Goal: Information Seeking & Learning: Learn about a topic

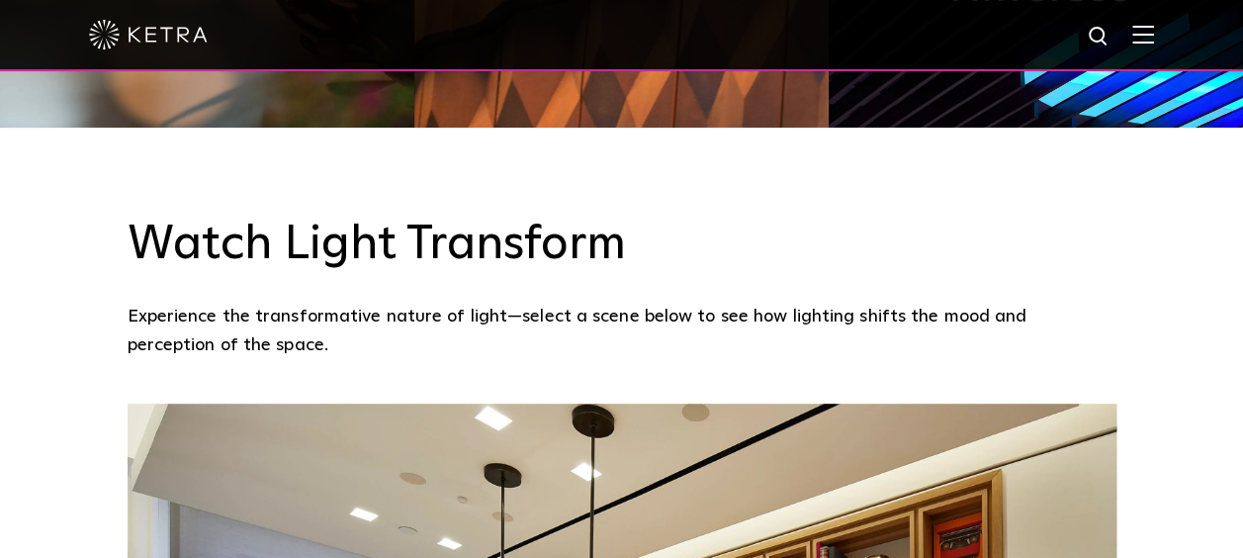
scroll to position [1178, 0]
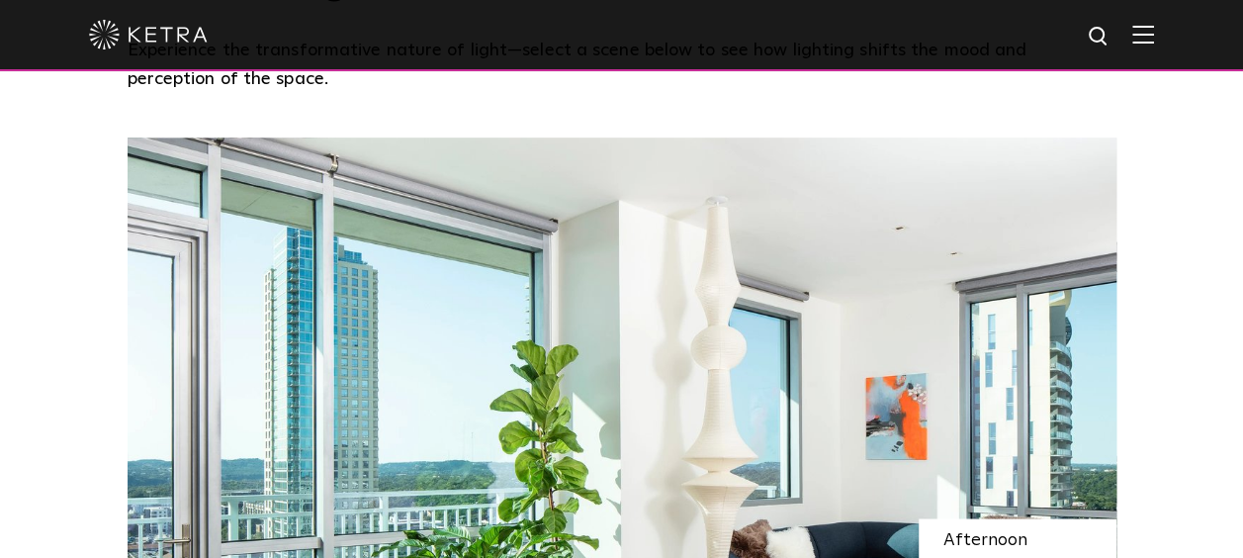
scroll to position [1531, 0]
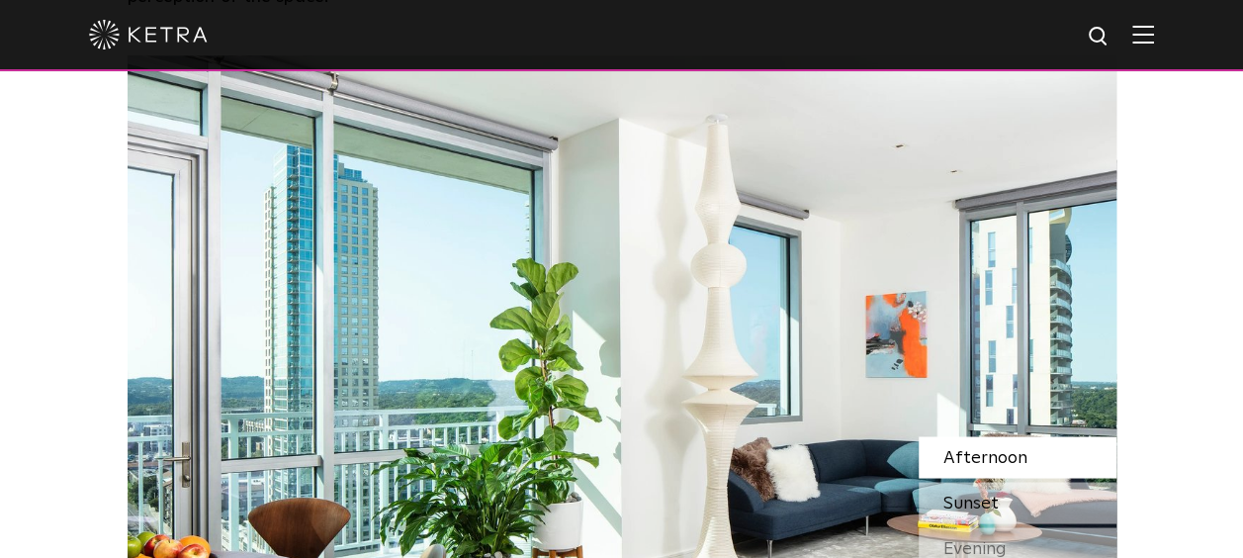
click at [983, 493] on span "Sunset" at bounding box center [970, 502] width 55 height 18
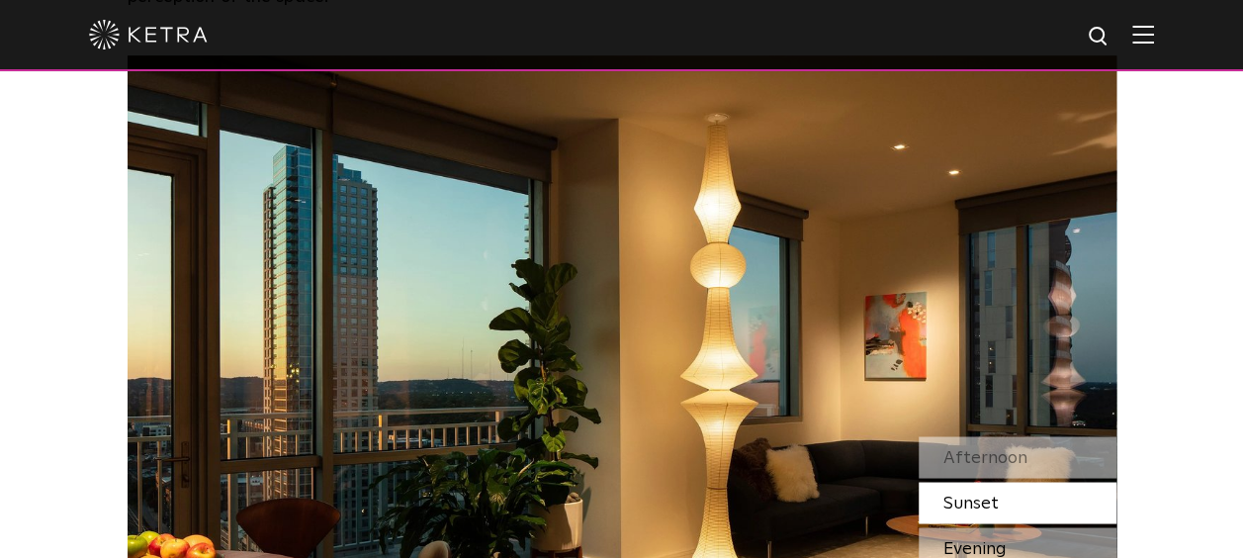
click at [1003, 539] on span "Evening" at bounding box center [974, 548] width 63 height 18
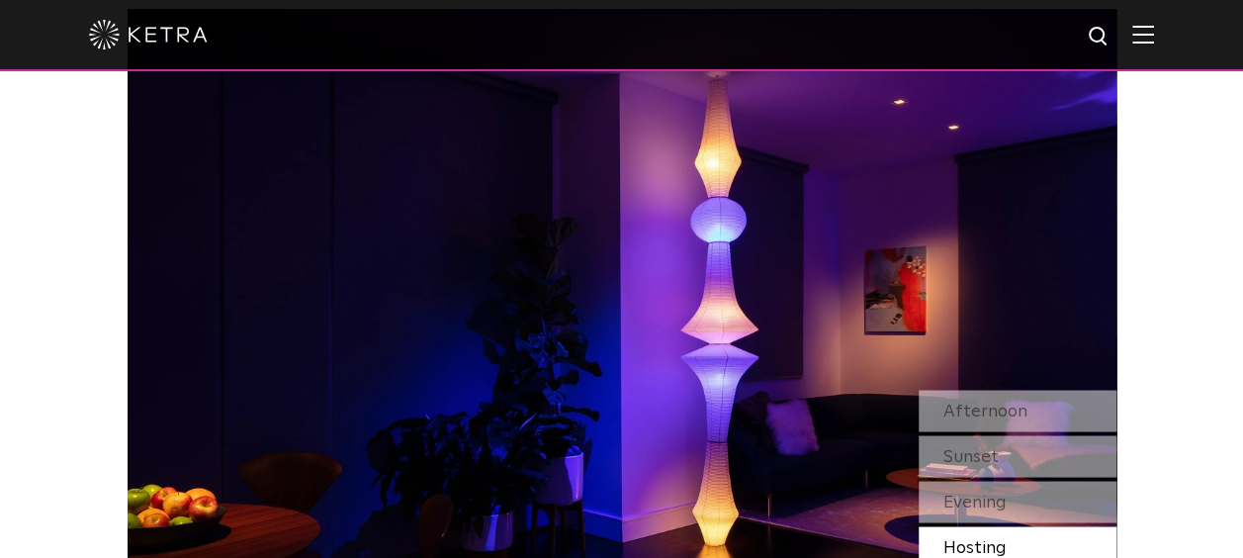
scroll to position [1584, 0]
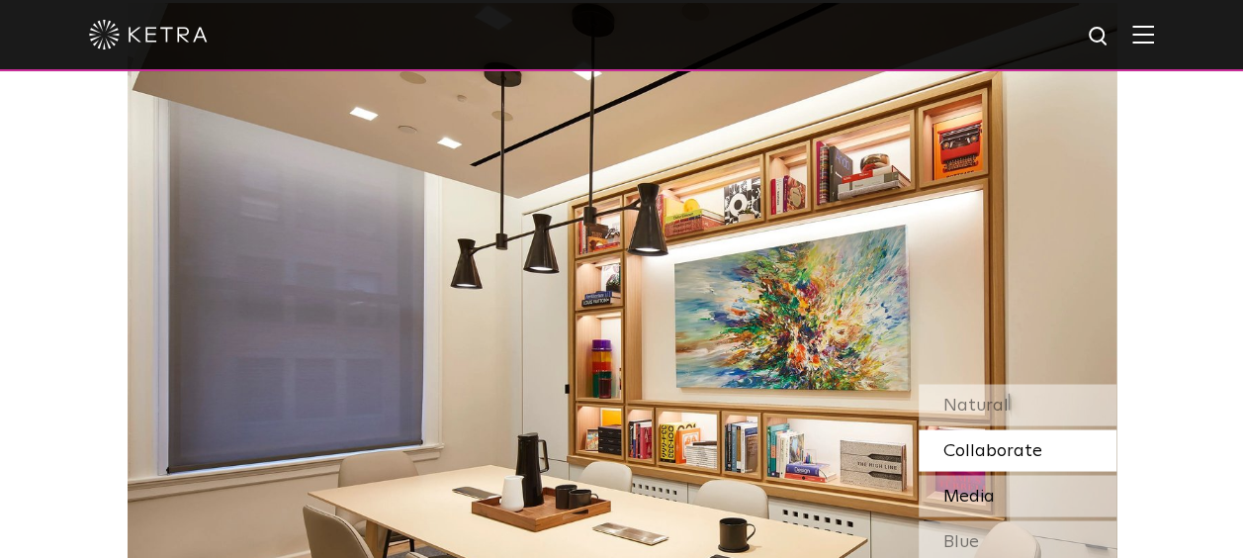
click at [1034, 474] on div "Media" at bounding box center [1017, 495] width 198 height 42
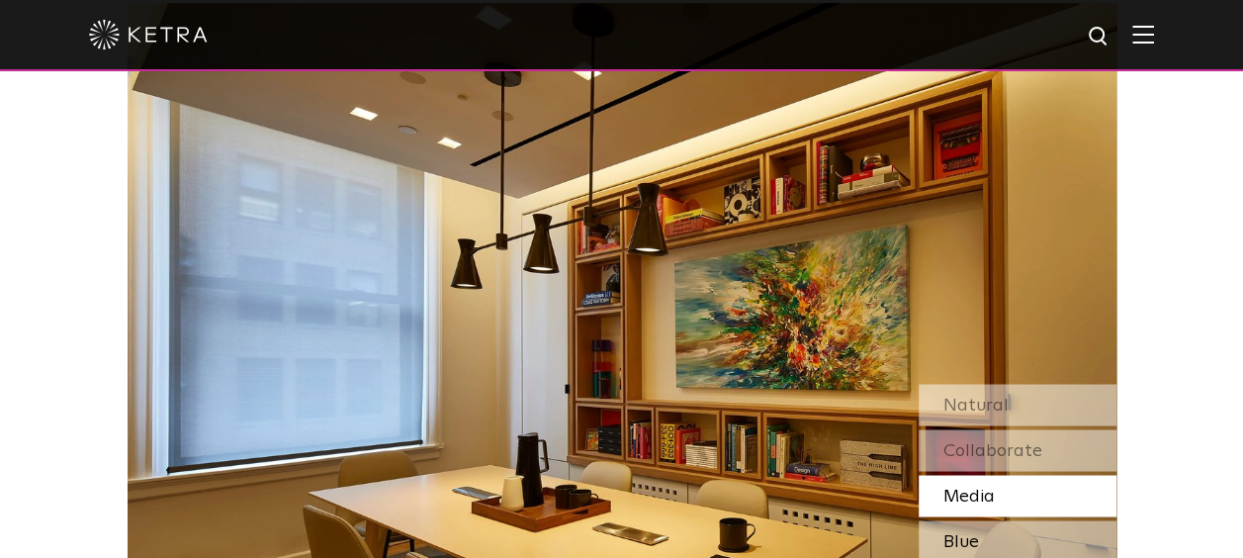
click at [1022, 520] on div "Blue" at bounding box center [1017, 541] width 198 height 42
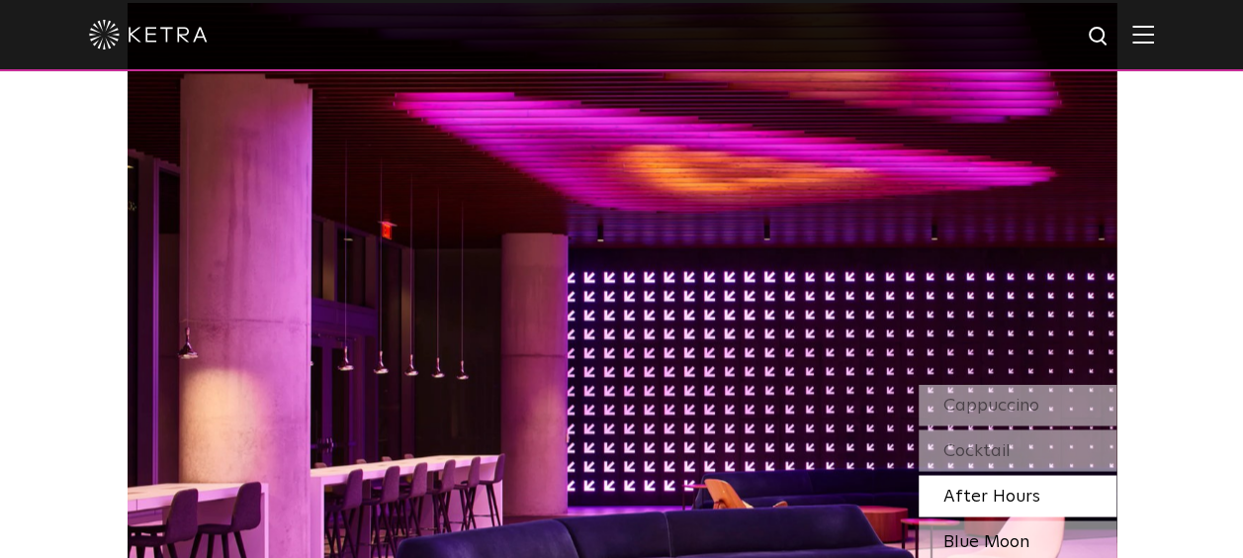
click at [1042, 520] on div "Blue Moon" at bounding box center [1017, 541] width 198 height 42
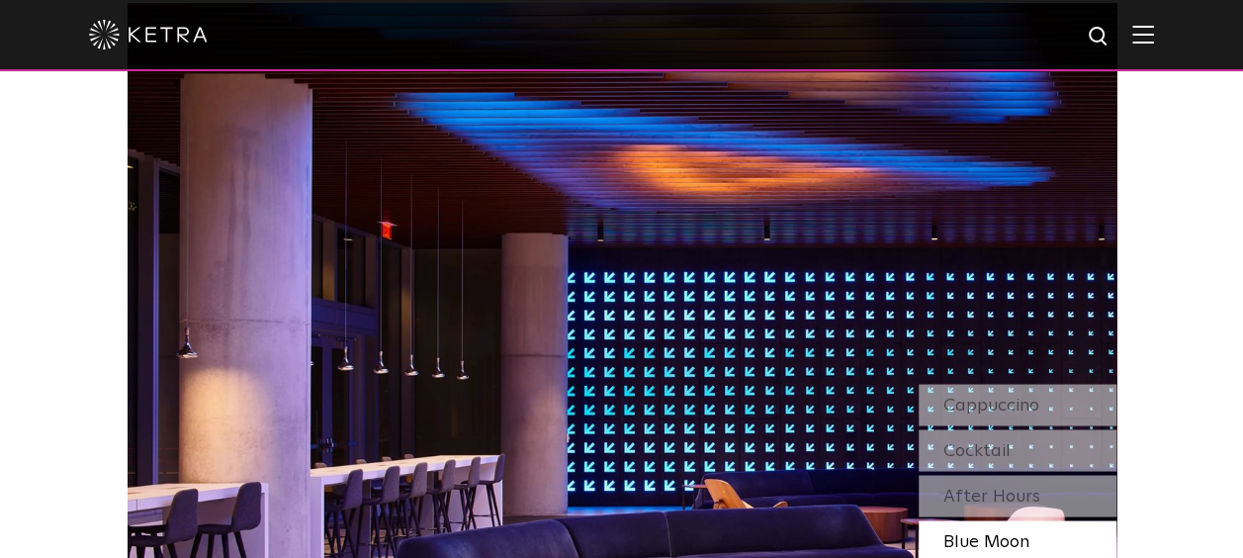
click at [1042, 520] on div "Blue Moon" at bounding box center [1017, 541] width 198 height 42
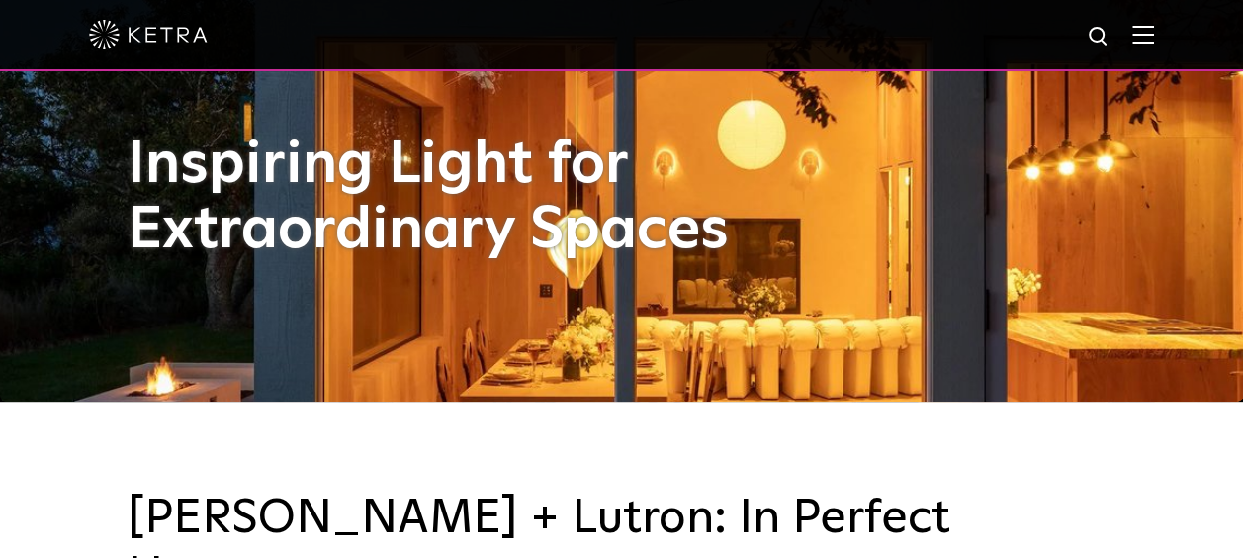
scroll to position [158, 0]
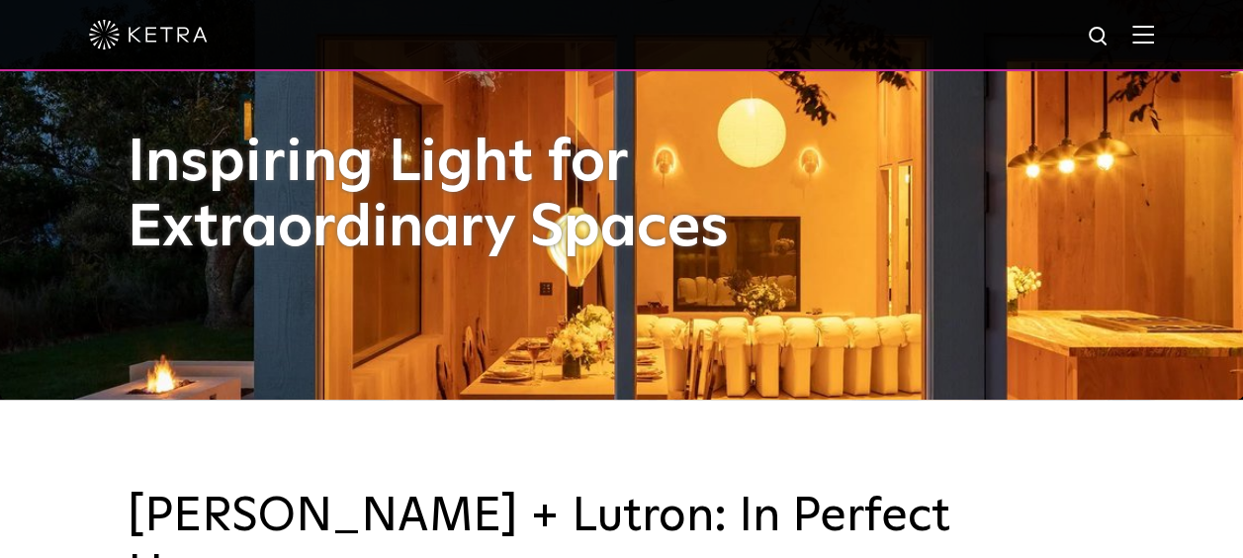
click at [1170, 35] on div at bounding box center [621, 35] width 1243 height 71
click at [1154, 36] on img at bounding box center [1143, 34] width 22 height 19
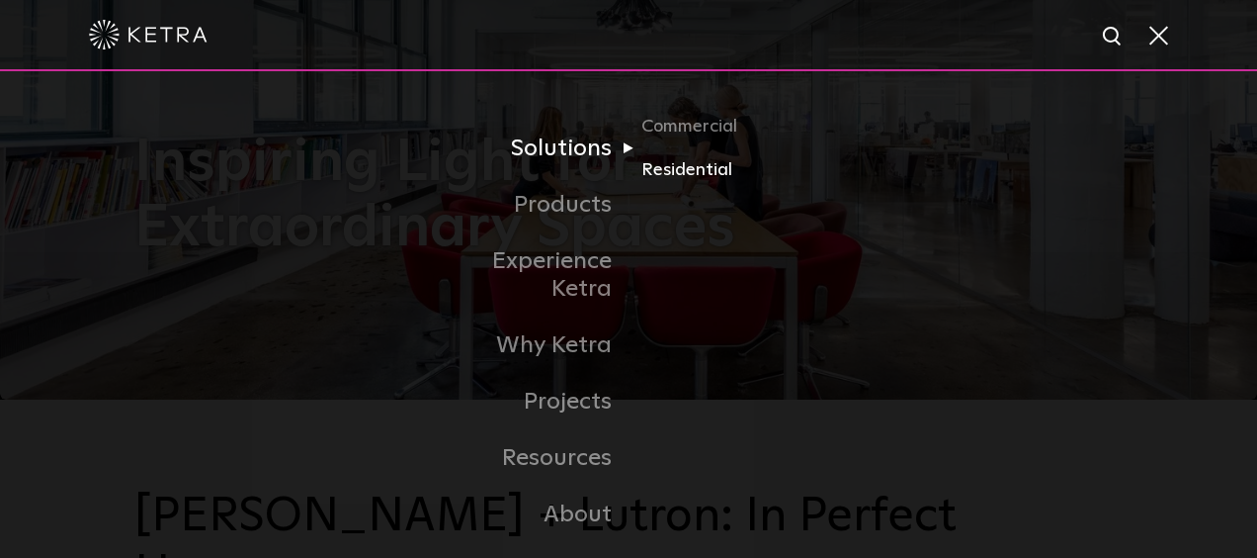
click at [677, 159] on link "Residential" at bounding box center [737, 170] width 190 height 29
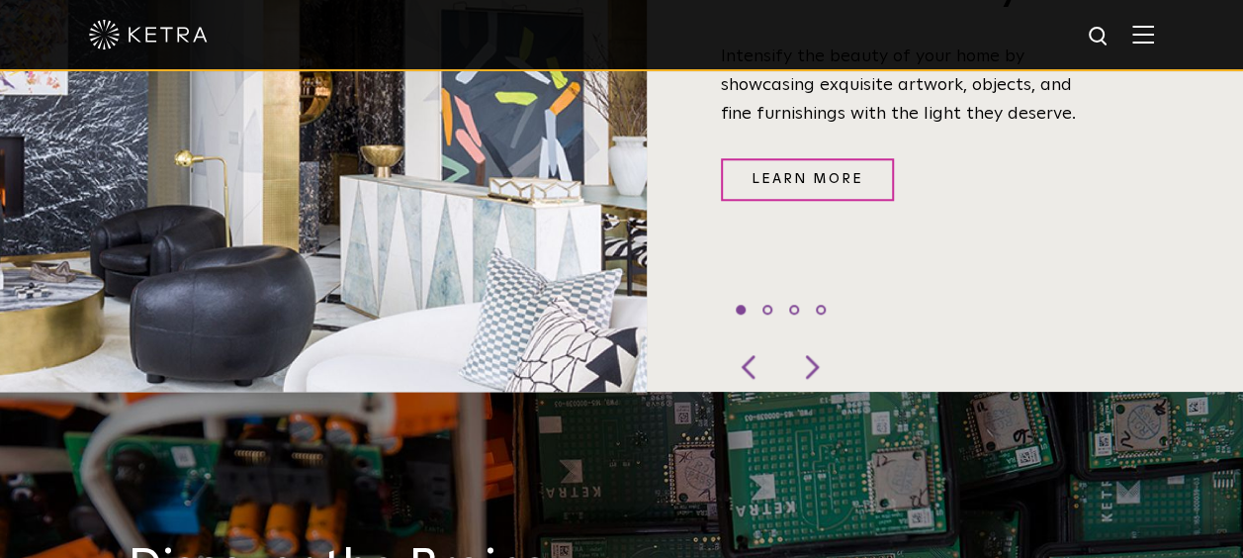
scroll to position [800, 0]
click at [808, 342] on div at bounding box center [809, 366] width 59 height 49
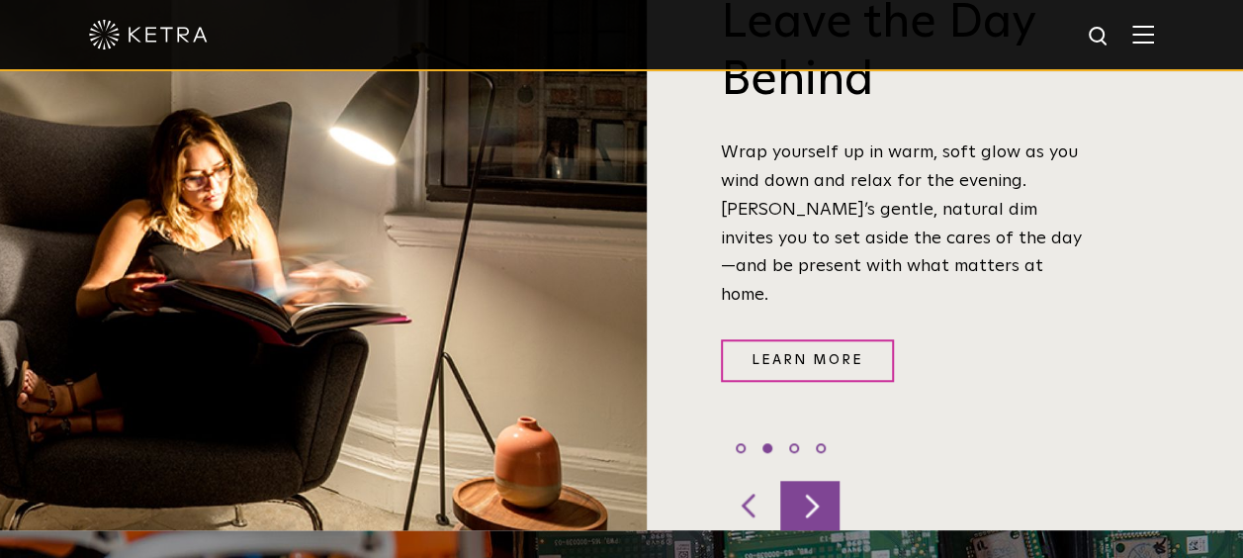
scroll to position [662, 0]
click at [798, 479] on div at bounding box center [809, 503] width 59 height 49
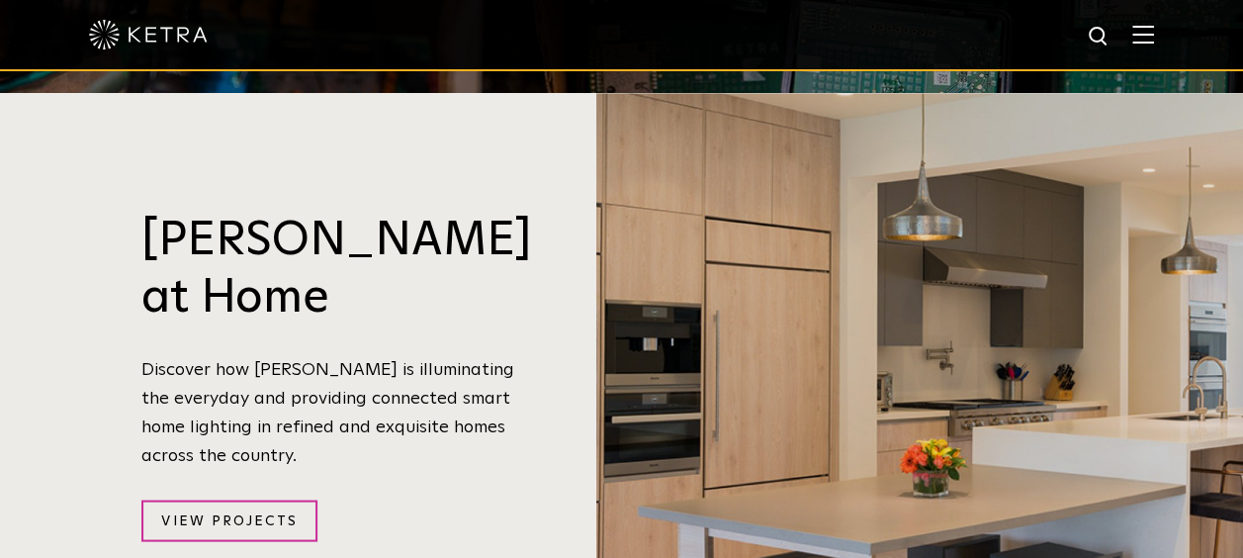
scroll to position [1696, 0]
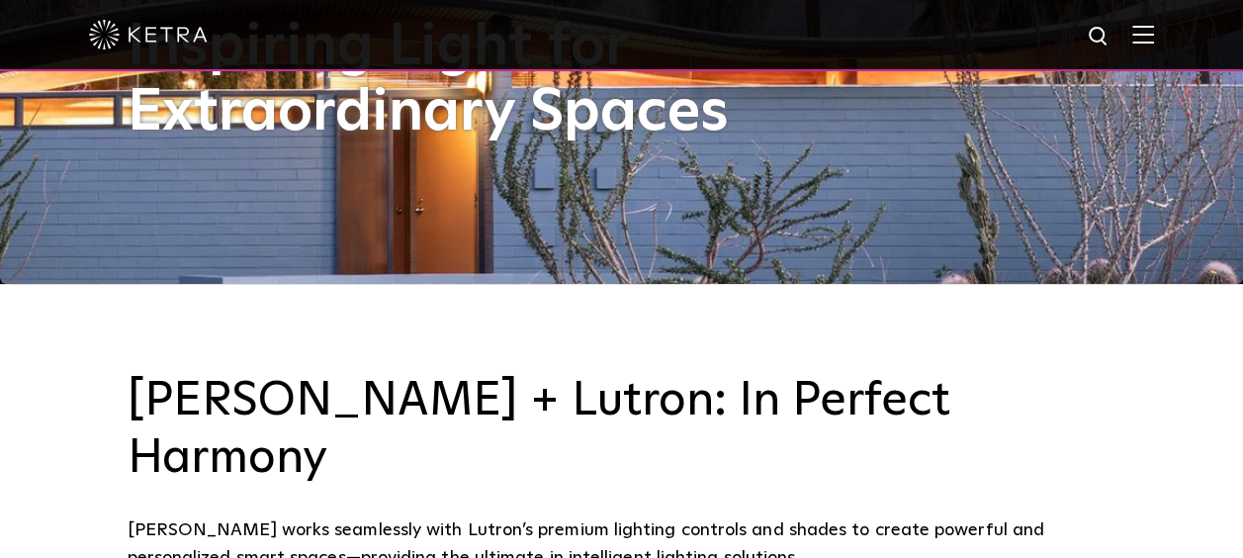
scroll to position [371, 0]
